Goal: Task Accomplishment & Management: Manage account settings

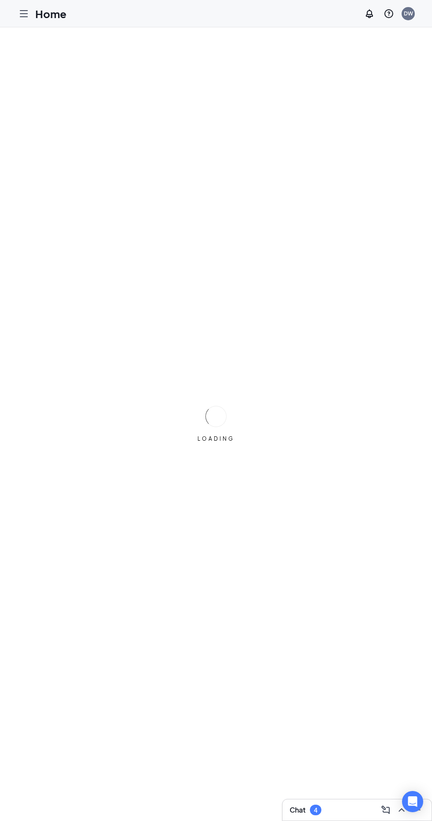
click at [24, 13] on icon "Hamburger" at bounding box center [23, 14] width 7 height 6
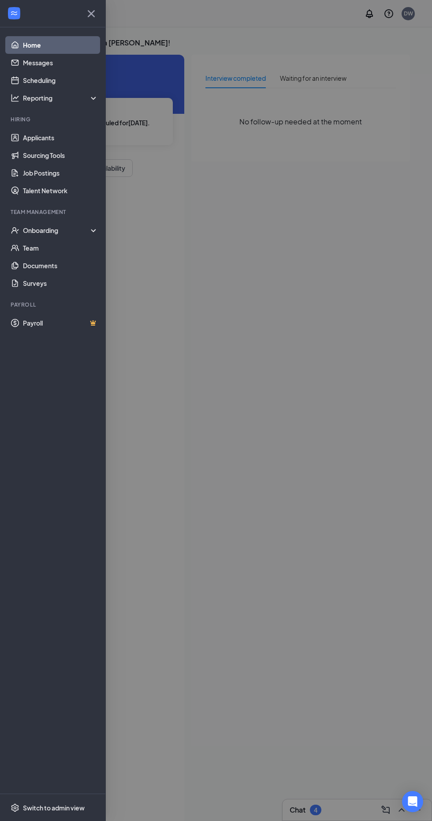
click at [46, 60] on link "Messages" at bounding box center [60, 63] width 75 height 18
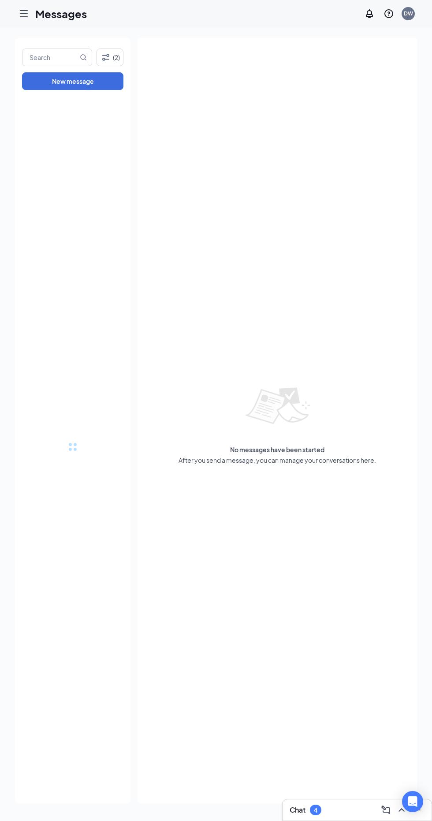
click at [27, 11] on icon "Hamburger" at bounding box center [23, 14] width 7 height 6
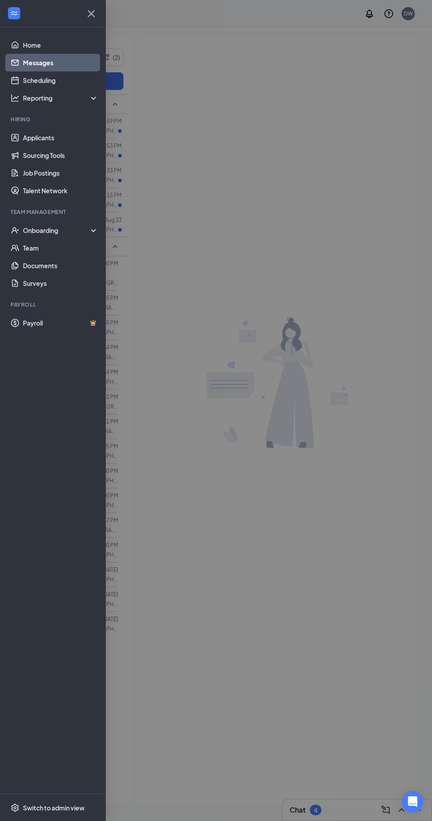
click at [52, 133] on link "Applicants" at bounding box center [60, 138] width 75 height 18
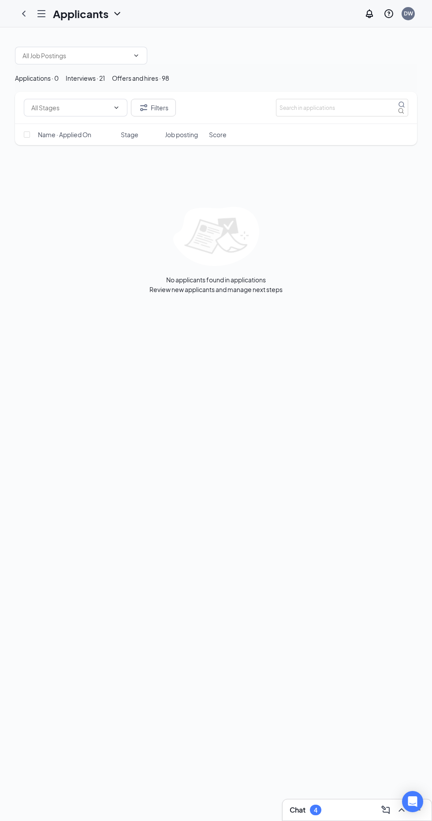
click at [105, 83] on button "Interviews · 21" at bounding box center [85, 78] width 39 height 10
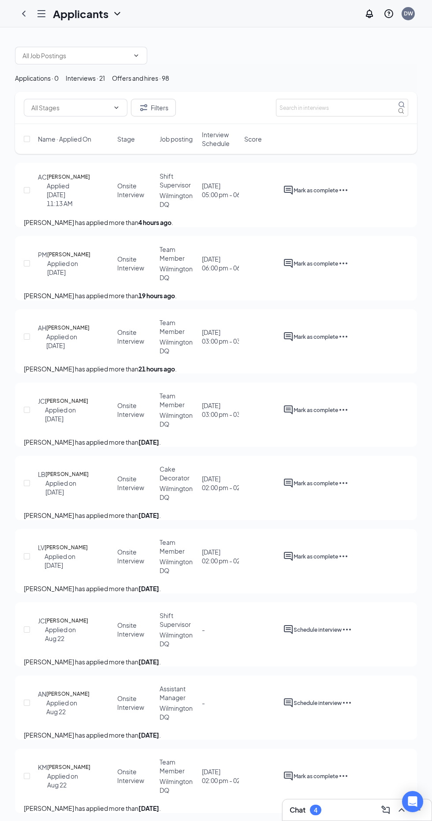
click at [211, 148] on span "Interview Schedule" at bounding box center [220, 139] width 37 height 18
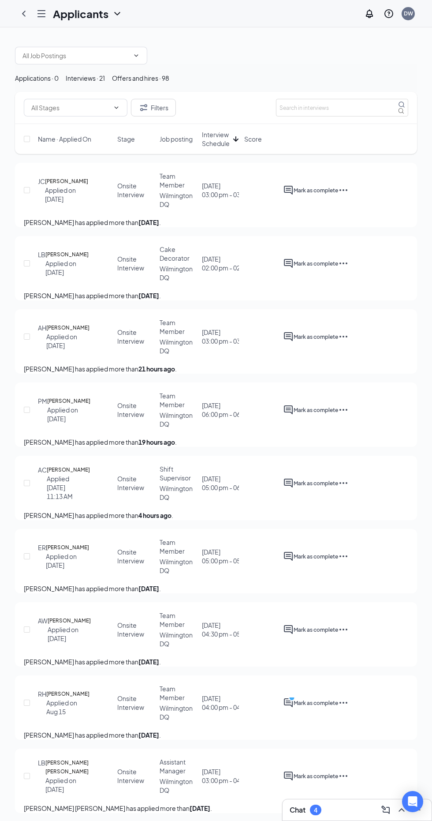
click at [217, 148] on span "Interview Schedule" at bounding box center [216, 139] width 28 height 18
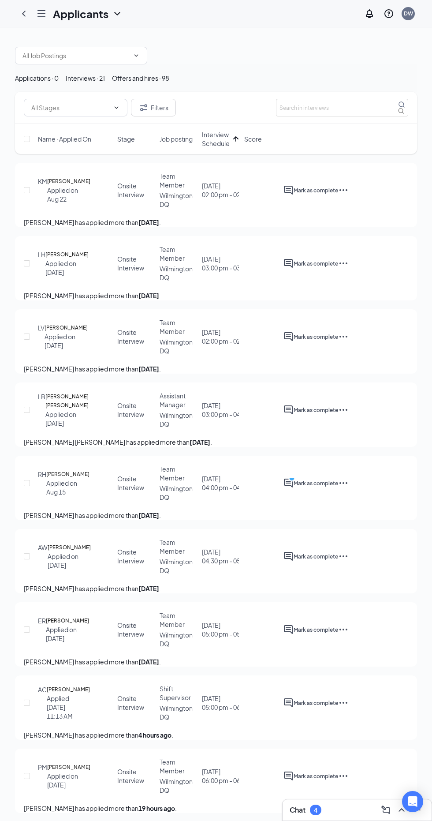
click at [75, 259] on h5 "[PERSON_NAME]" at bounding box center [66, 254] width 43 height 9
